Goal: Find specific page/section: Find specific page/section

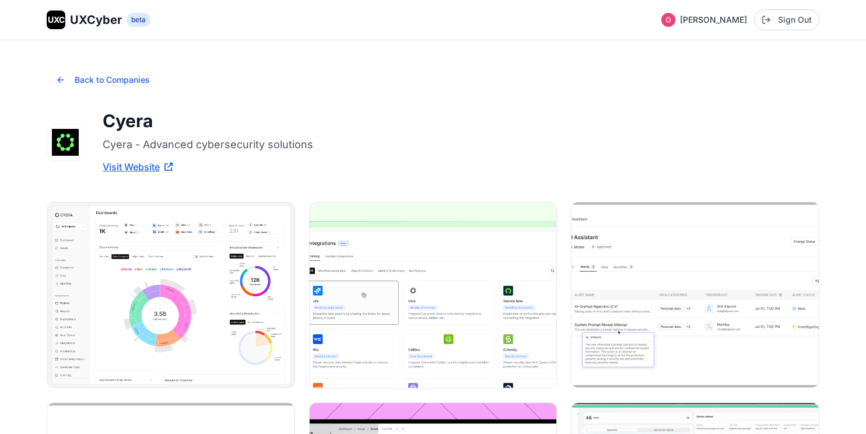
scroll to position [1284, 0]
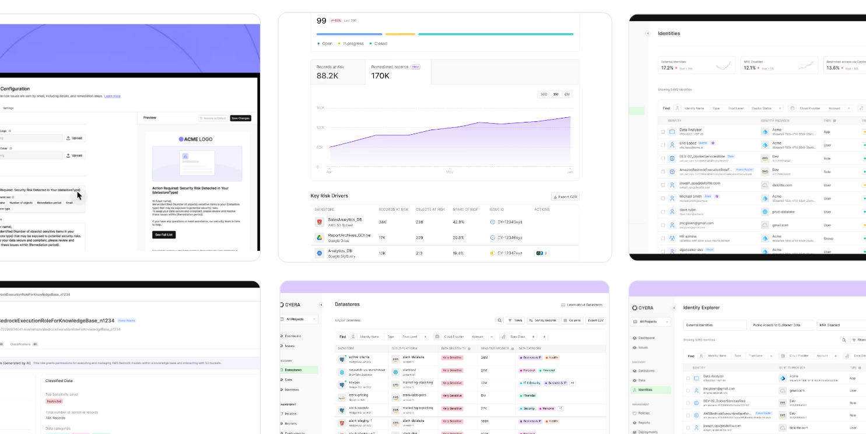
click at [416, 245] on img at bounding box center [432, 211] width 249 height 187
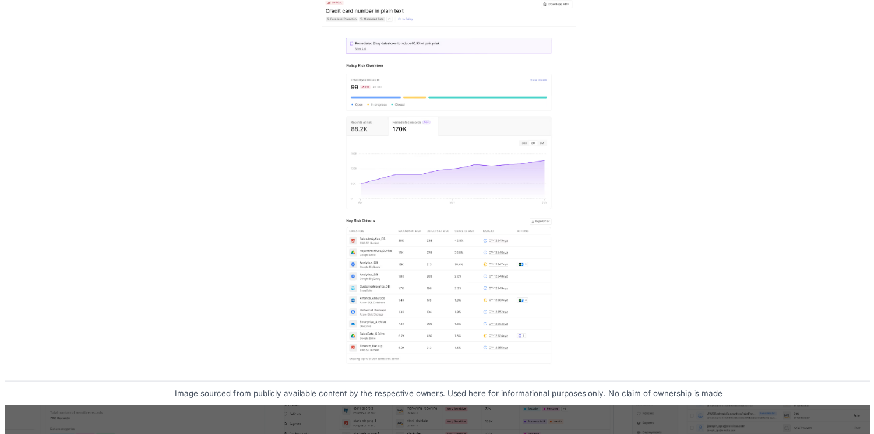
scroll to position [1297, 0]
click at [596, 216] on div at bounding box center [437, 217] width 828 height 391
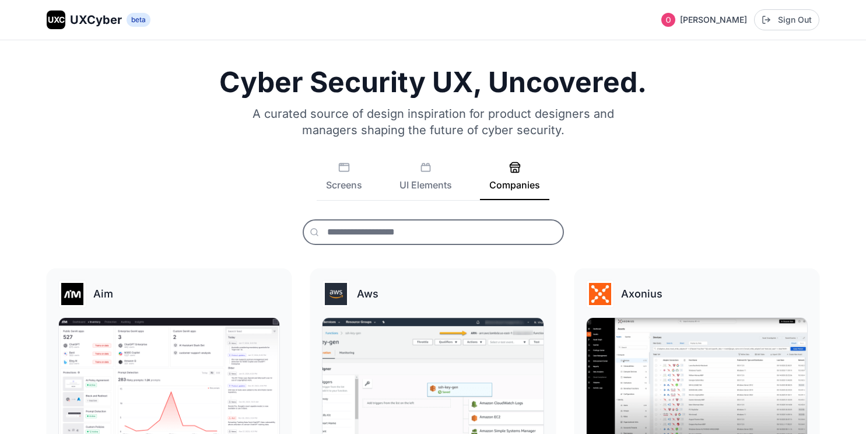
click at [447, 231] on input "text" at bounding box center [433, 232] width 261 height 26
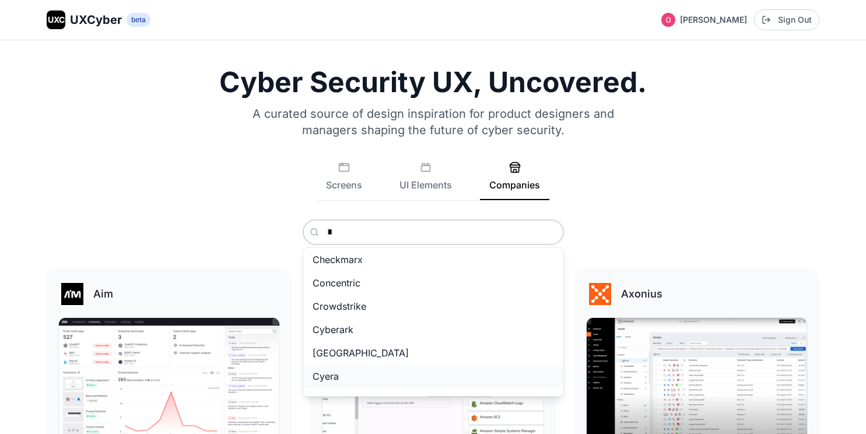
click at [394, 381] on button "Cyera" at bounding box center [433, 375] width 260 height 23
type input "*****"
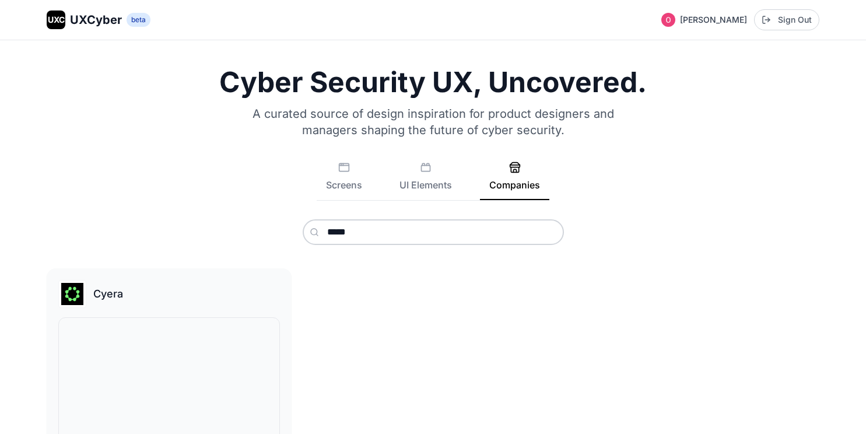
scroll to position [88, 0]
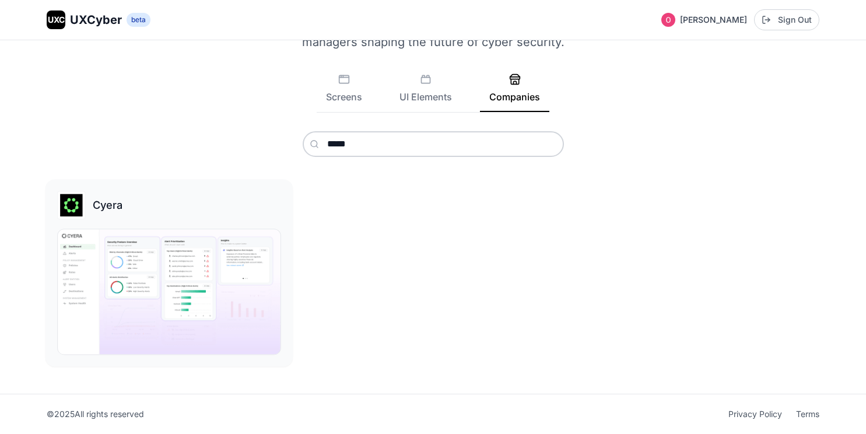
click at [117, 217] on div "Cyera" at bounding box center [169, 205] width 224 height 28
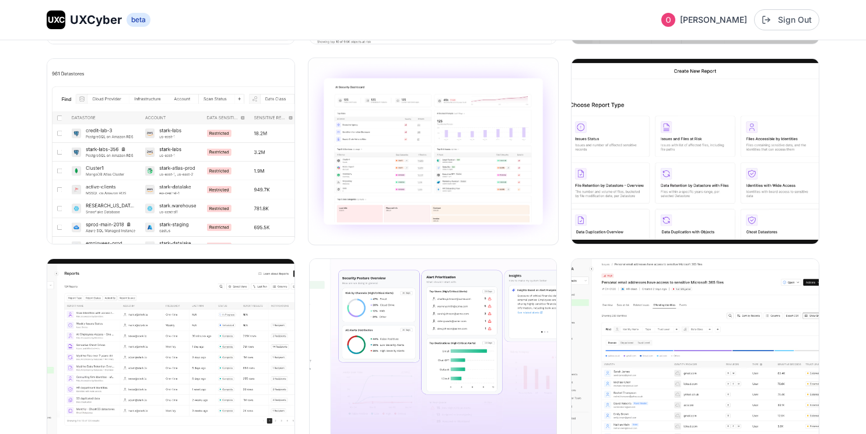
click at [441, 158] on img at bounding box center [432, 151] width 249 height 187
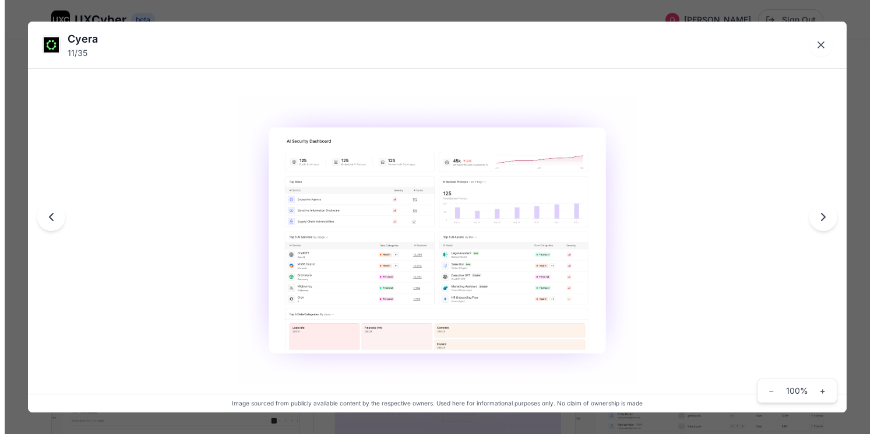
scroll to position [748, 0]
